Goal: Check status: Check status

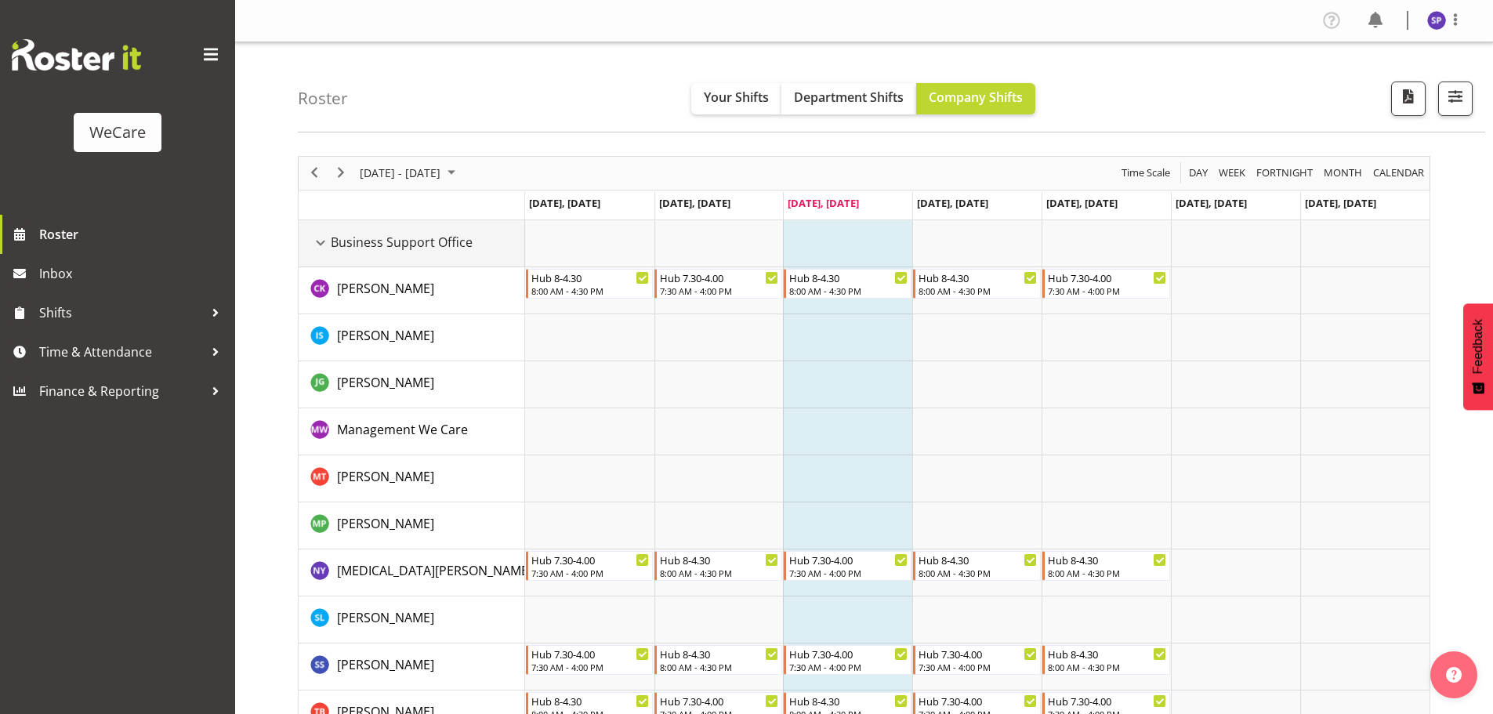
click at [320, 248] on div "Business Support Office resource" at bounding box center [320, 243] width 20 height 20
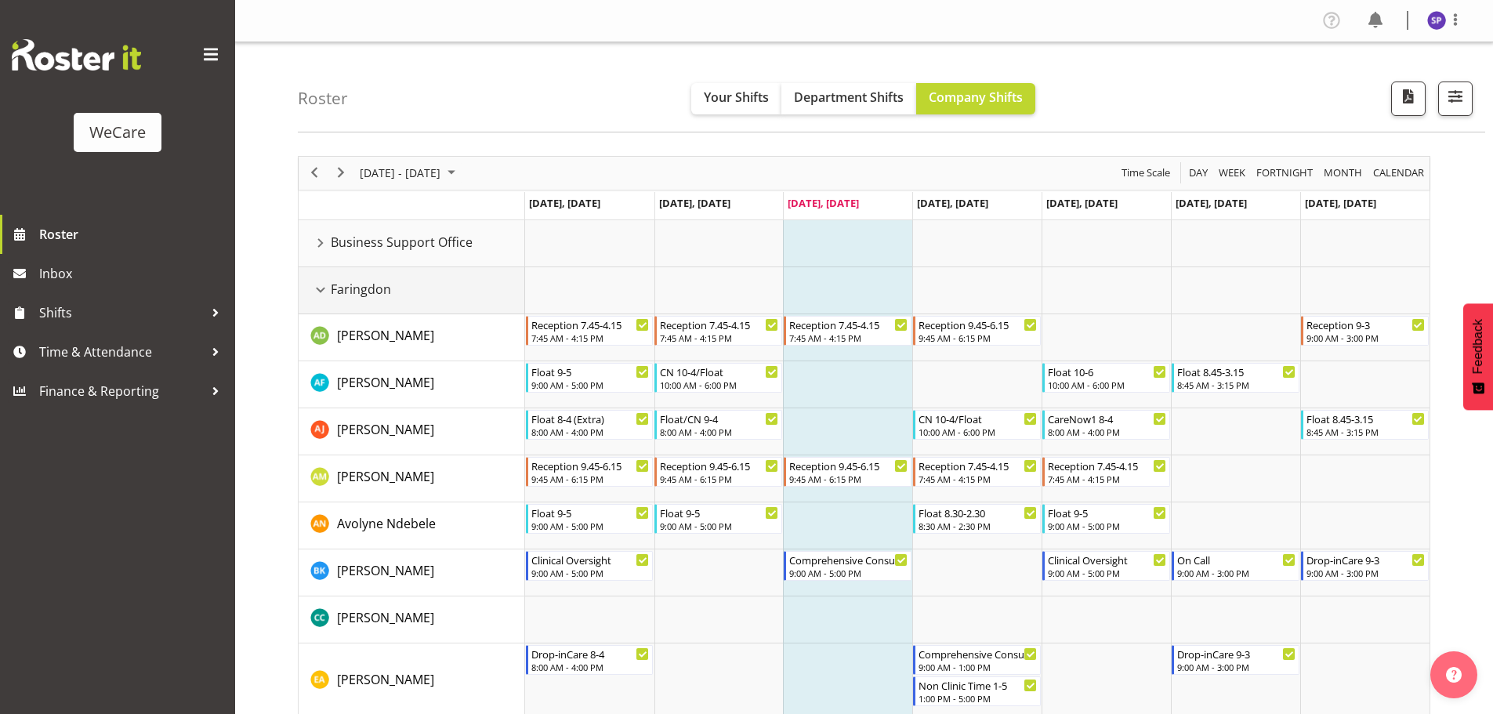
click at [322, 285] on div "Faringdon resource" at bounding box center [320, 290] width 20 height 20
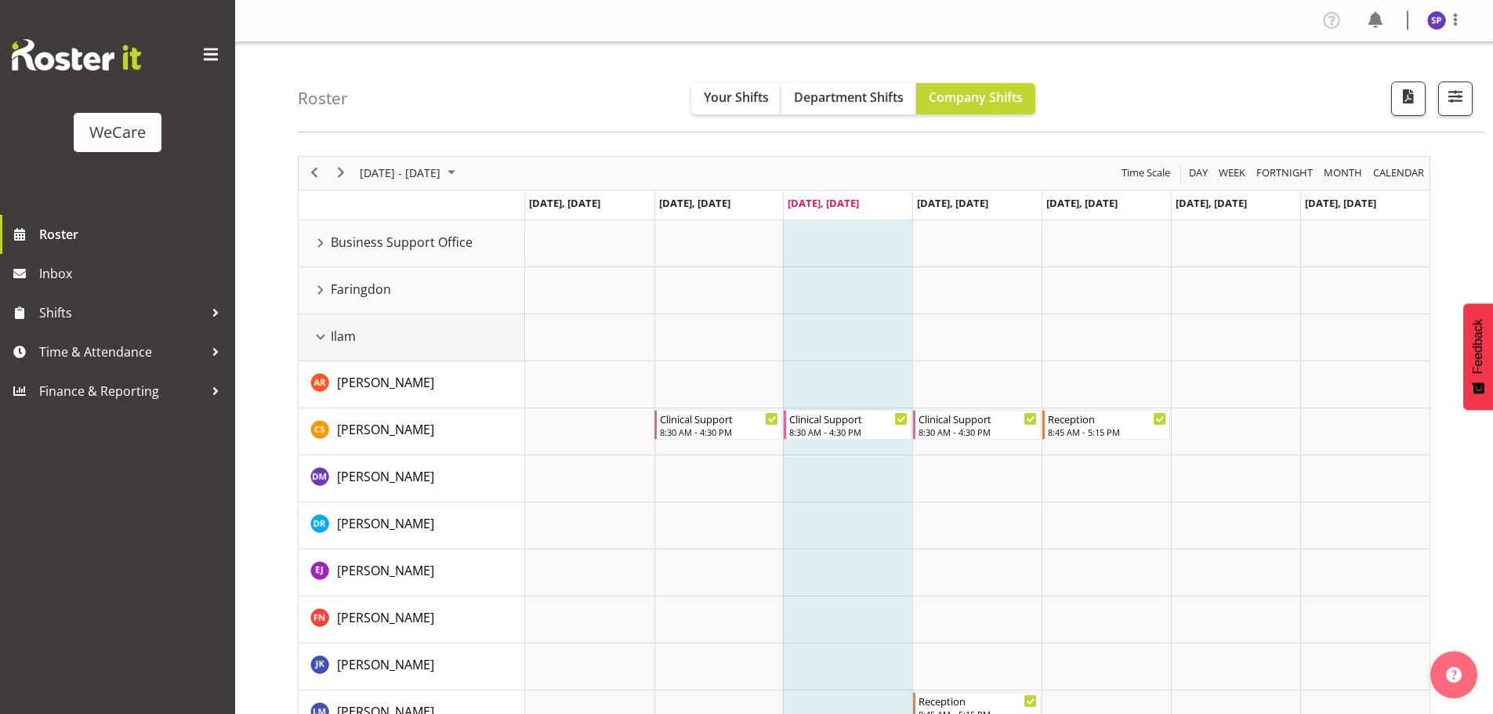
click at [316, 334] on div "Ilam resource" at bounding box center [320, 337] width 20 height 20
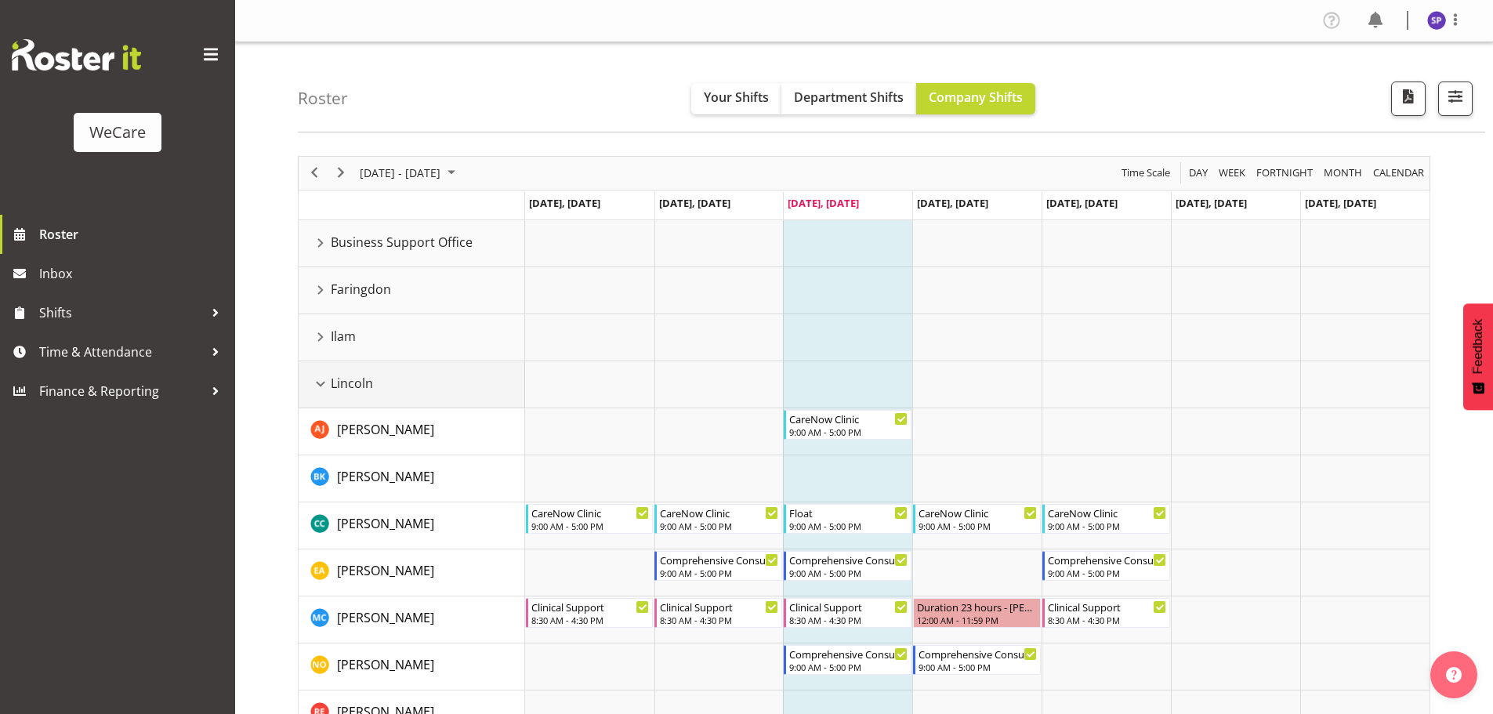
click at [322, 384] on div "Lincoln resource" at bounding box center [320, 384] width 20 height 20
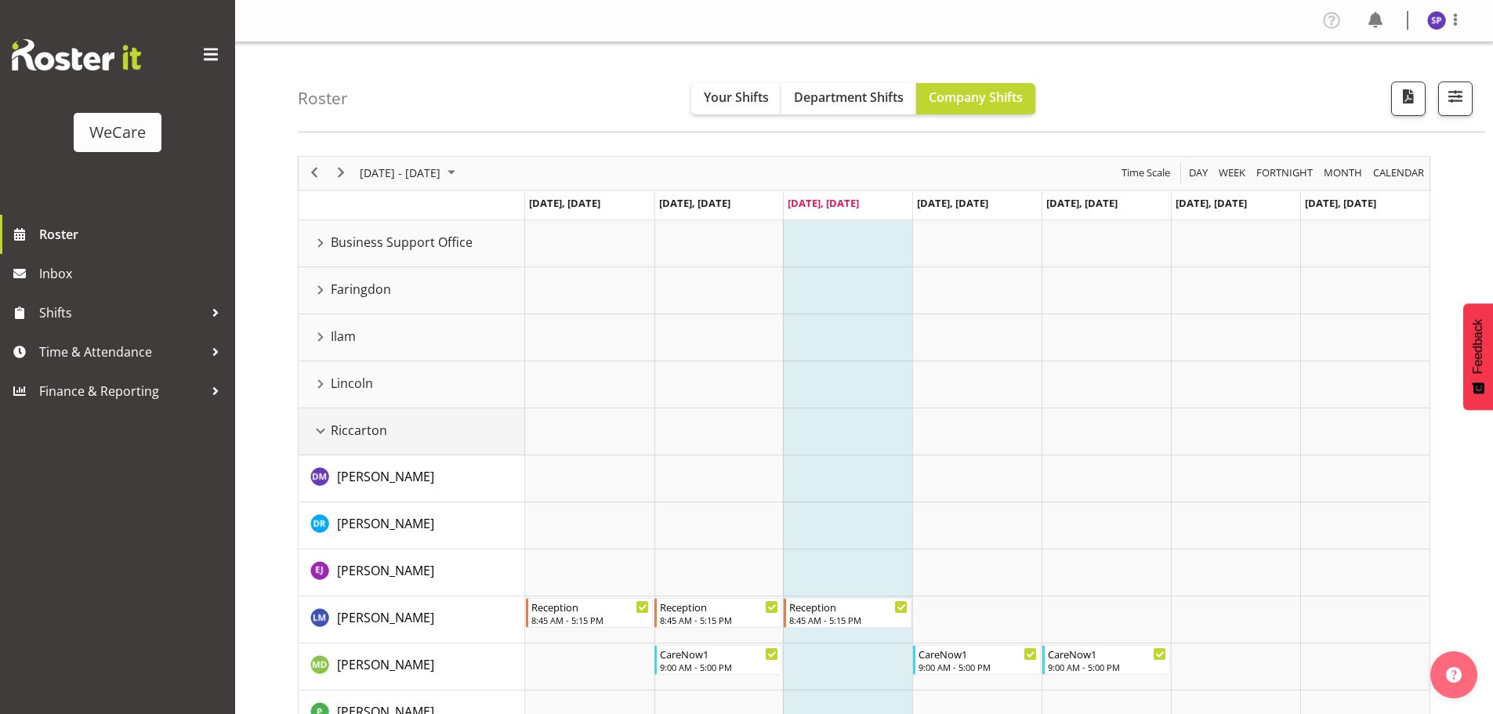
click at [317, 430] on div "Riccarton resource" at bounding box center [320, 431] width 20 height 20
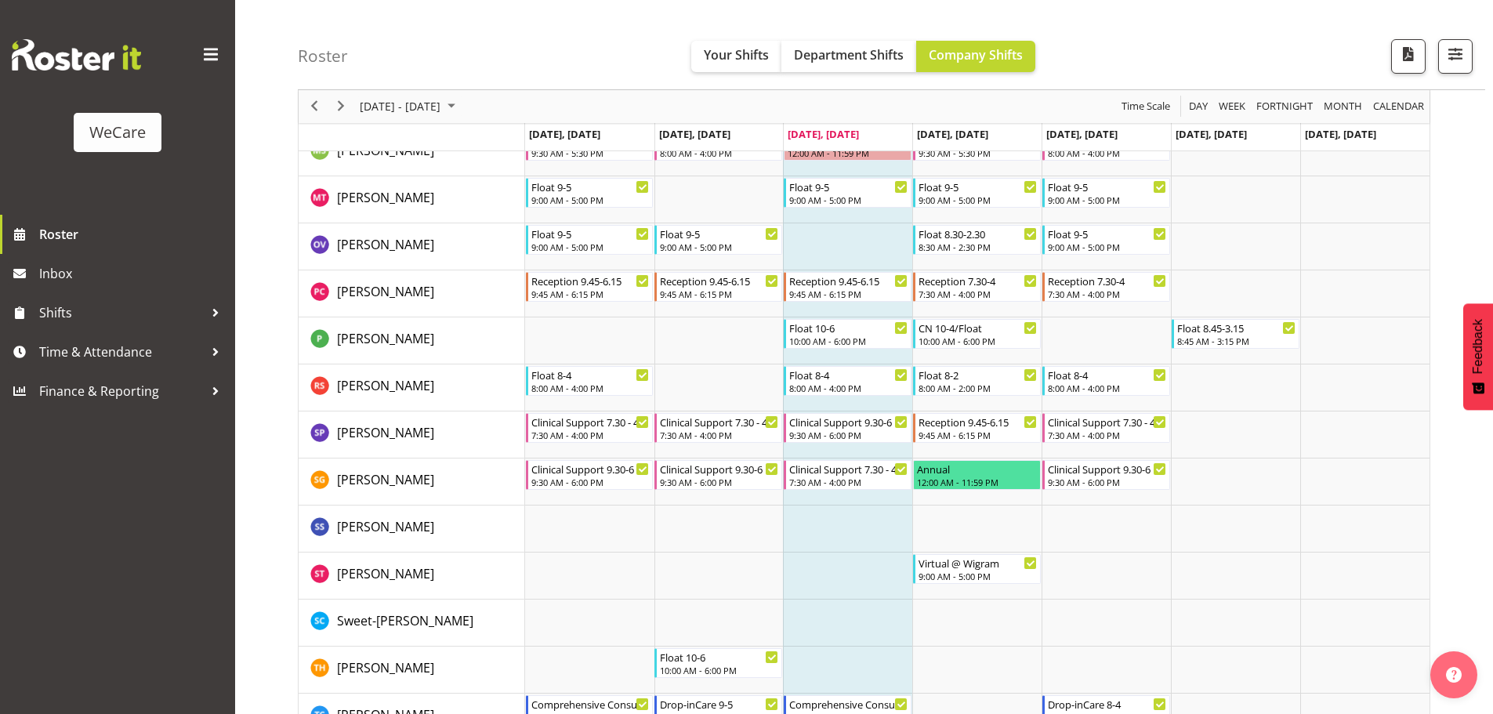
scroll to position [1258, 0]
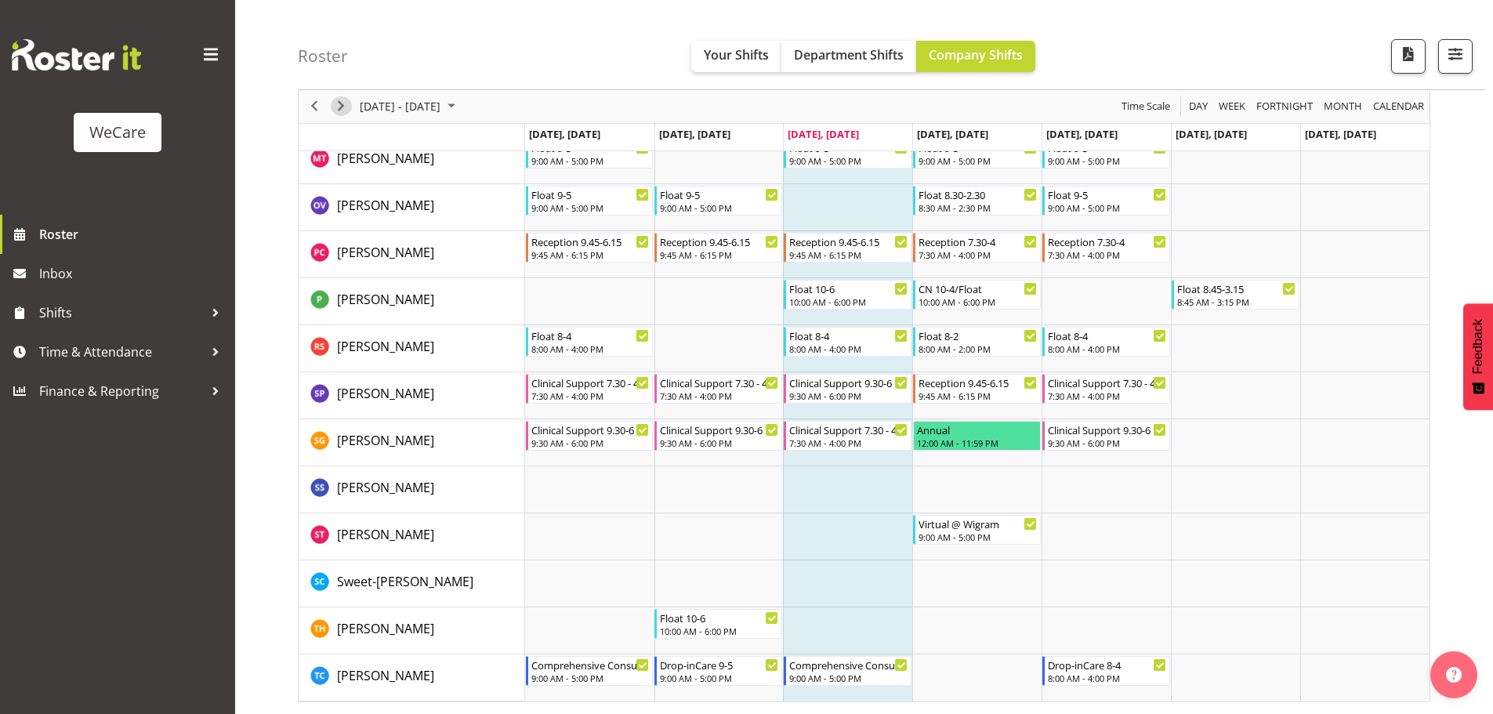
click at [340, 97] on span "Next" at bounding box center [340, 107] width 19 height 20
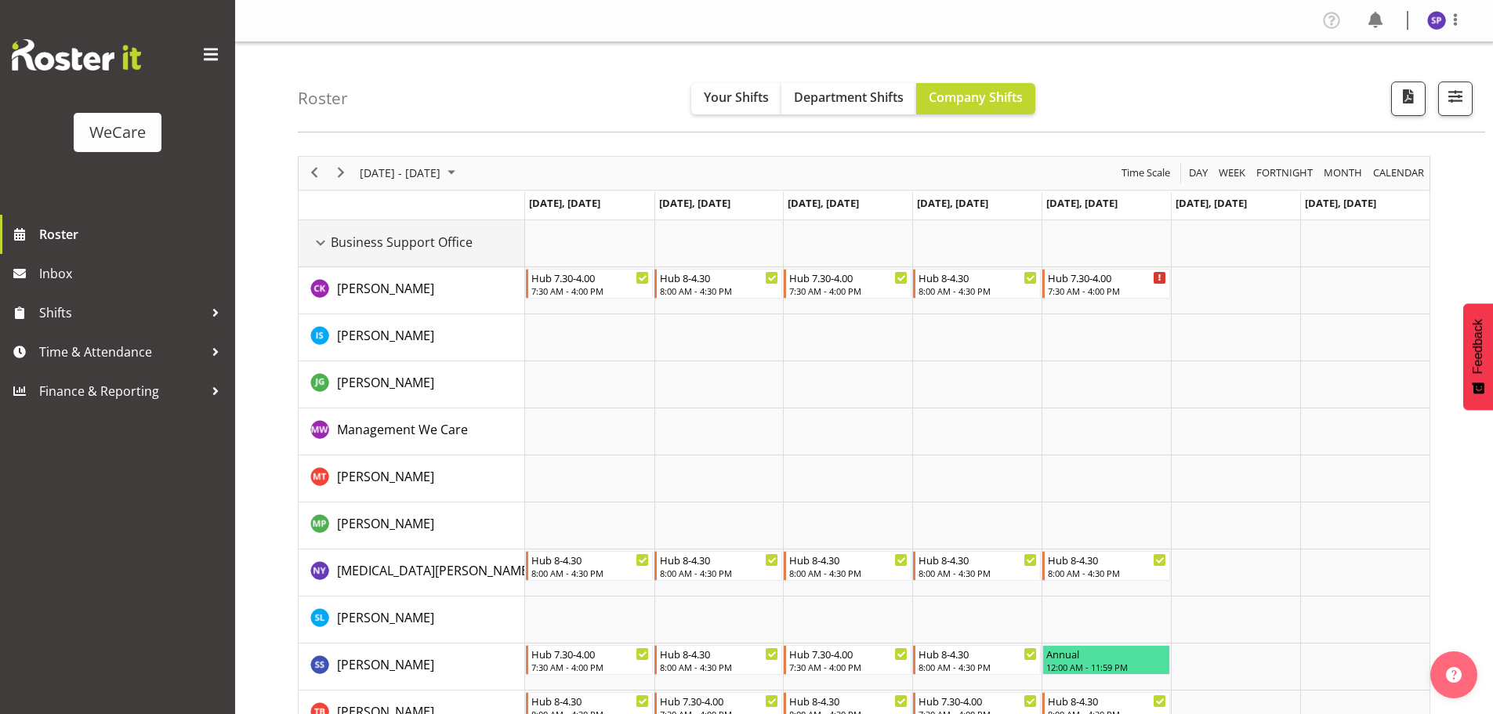
click at [321, 241] on div "Business Support Office resource" at bounding box center [320, 243] width 20 height 20
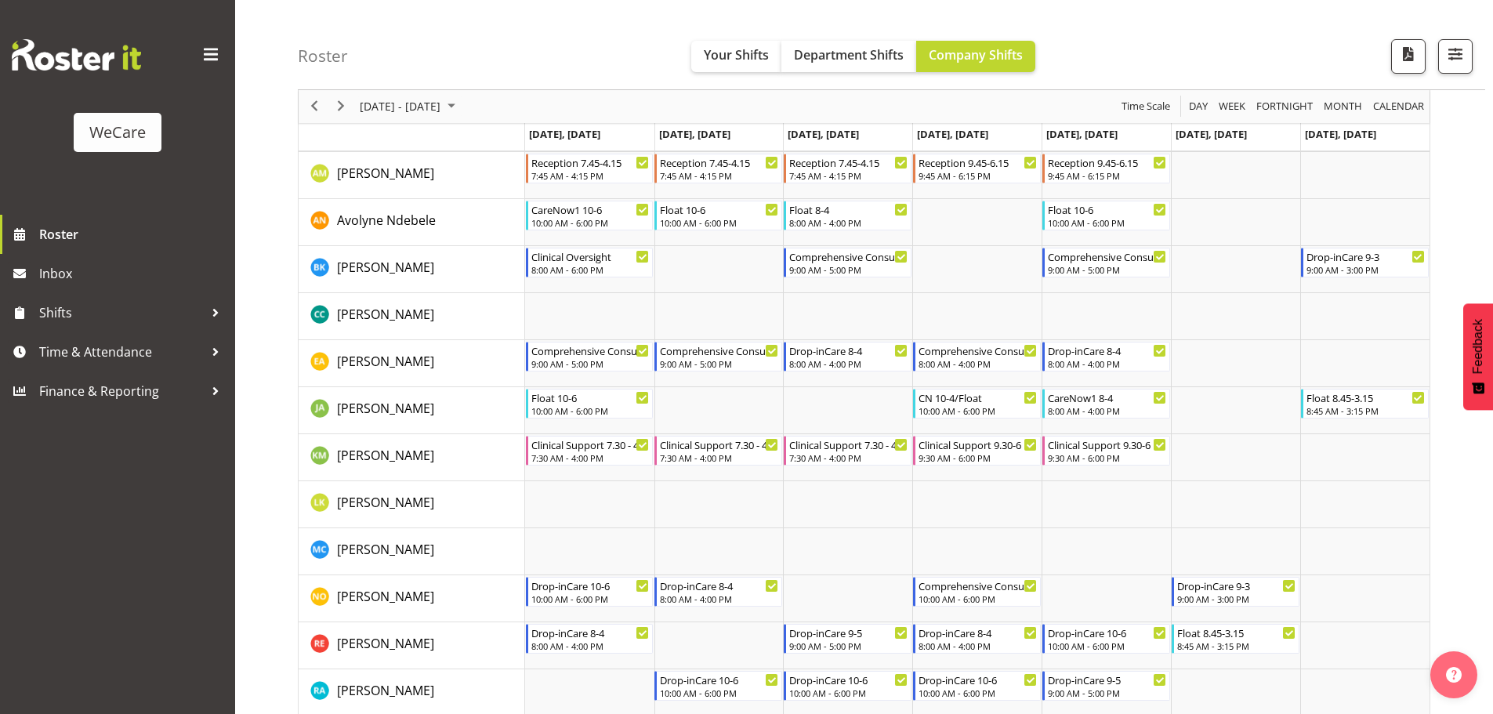
scroll to position [313, 0]
